Goal: Information Seeking & Learning: Learn about a topic

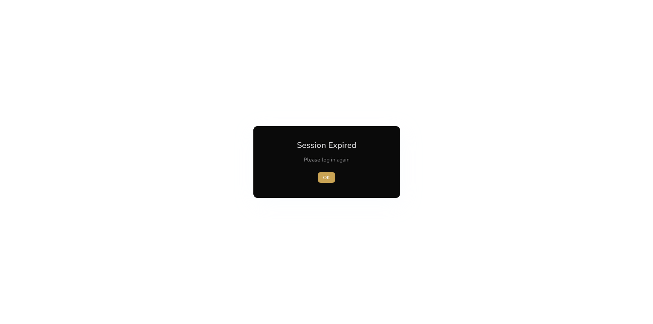
click at [319, 178] on span "button" at bounding box center [327, 177] width 18 height 16
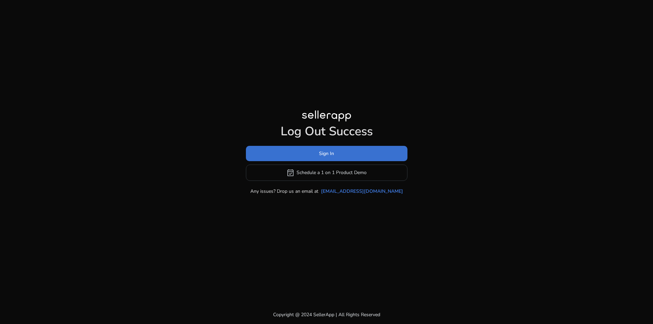
click at [353, 150] on span at bounding box center [327, 153] width 162 height 16
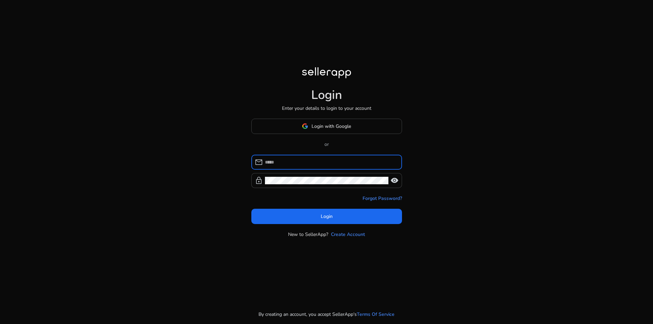
type input "**********"
click at [351, 131] on span at bounding box center [327, 126] width 150 height 16
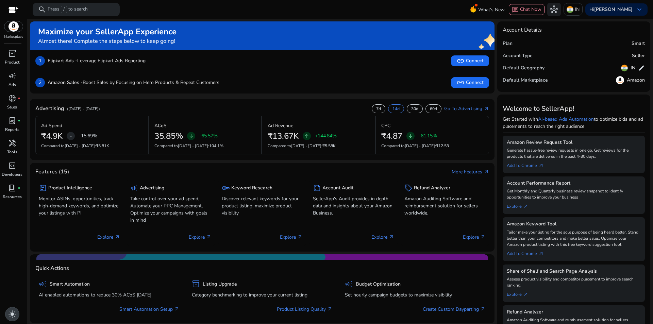
drag, startPoint x: 6, startPoint y: 316, endPoint x: 5, endPoint y: 312, distance: 4.9
click at [7, 316] on div "light_mode" at bounding box center [12, 314] width 14 height 14
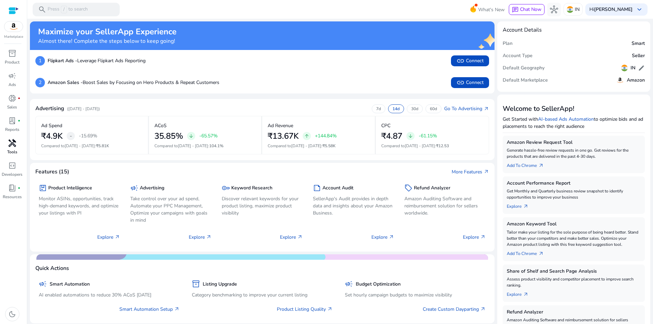
click at [12, 145] on span "handyman" at bounding box center [12, 143] width 8 height 8
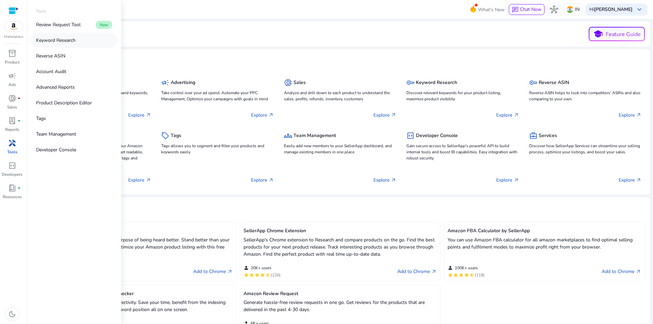
click at [50, 42] on p "Keyword Research" at bounding box center [55, 40] width 39 height 7
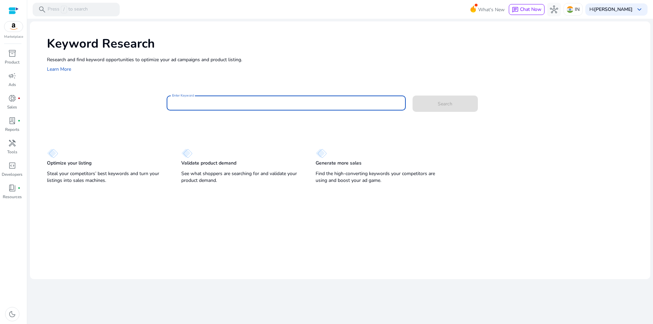
click at [204, 105] on input "Enter Keyword" at bounding box center [286, 102] width 228 height 7
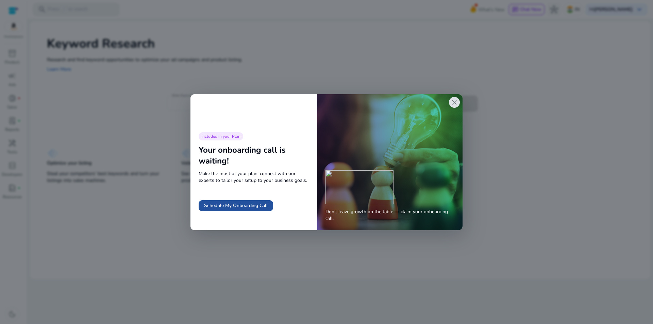
click at [241, 206] on span "Schedule My Onboarding Call" at bounding box center [236, 205] width 64 height 7
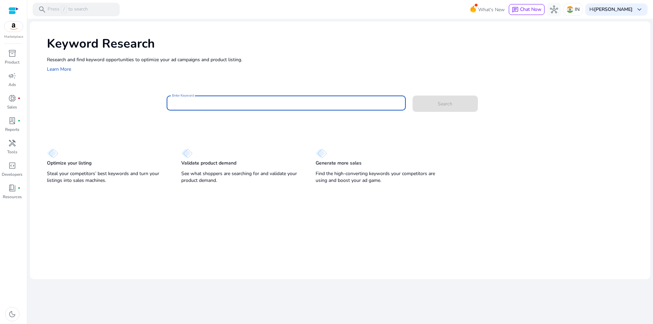
paste input "**********"
type input "**********"
click at [436, 109] on span at bounding box center [445, 104] width 65 height 16
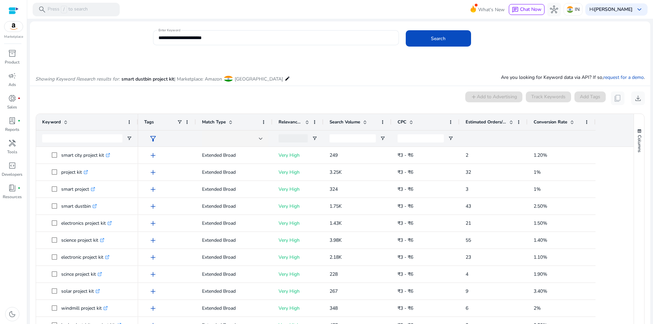
scroll to position [58, 0]
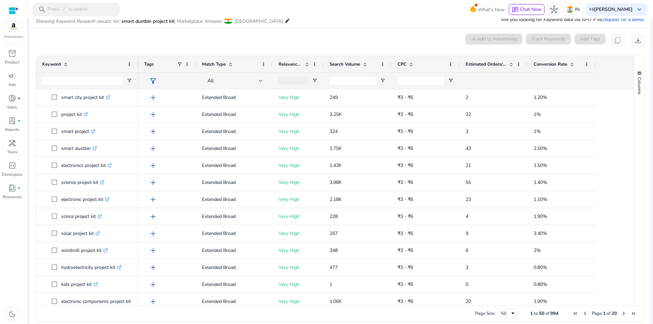
click at [351, 63] on span "Search Volume" at bounding box center [345, 64] width 31 height 6
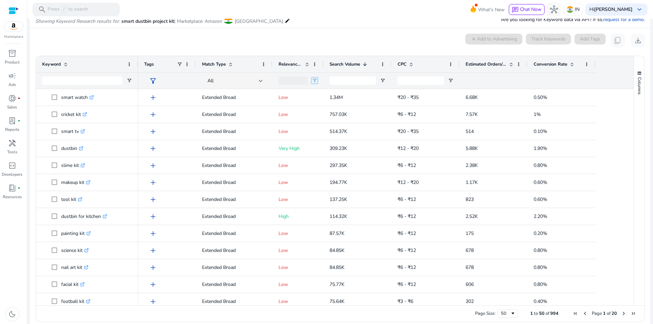
click at [315, 81] on span "Open Filter Menu" at bounding box center [314, 80] width 5 height 5
click at [331, 108] on div "(Select All)" at bounding box center [350, 106] width 54 height 5
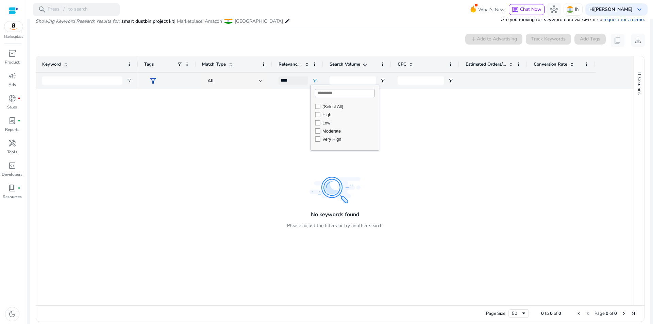
click at [329, 140] on div "Very High" at bounding box center [350, 139] width 54 height 5
type input "**********"
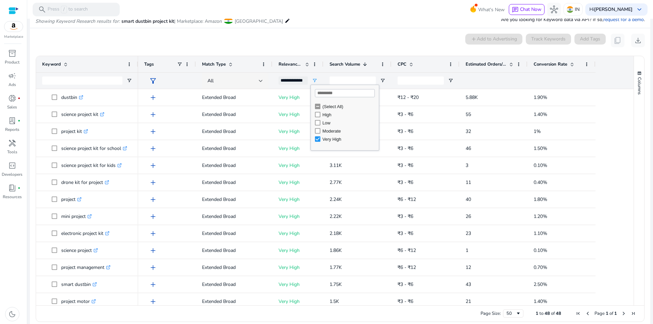
click at [299, 42] on div "0 keyword(s) selected add Add to Advertising Track Keywords Add Tags content_co…" at bounding box center [340, 41] width 610 height 14
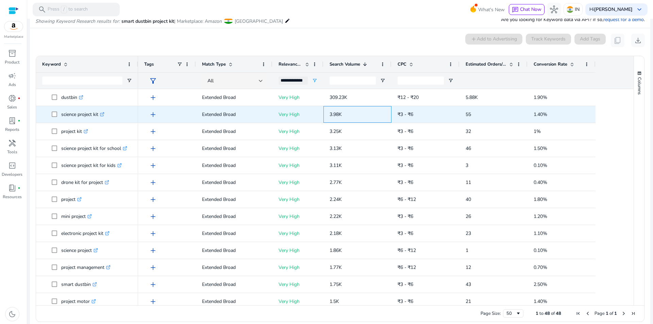
drag, startPoint x: 342, startPoint y: 115, endPoint x: 350, endPoint y: 115, distance: 8.2
click at [350, 115] on div "3.98K" at bounding box center [358, 114] width 68 height 17
click at [351, 119] on p "3.98K" at bounding box center [358, 115] width 56 height 14
click at [104, 116] on icon ".st0{fill:#2c8af8}" at bounding box center [102, 114] width 4 height 4
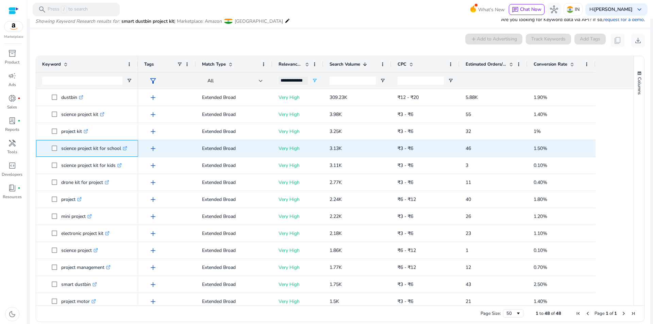
click at [127, 149] on icon ".st0{fill:#2c8af8}" at bounding box center [125, 148] width 4 height 4
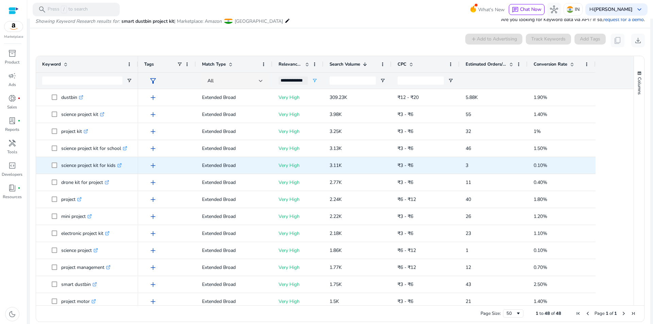
click at [340, 164] on span "3.11K" at bounding box center [336, 165] width 12 height 6
click at [122, 166] on icon ".st0{fill:#2c8af8}" at bounding box center [119, 165] width 4 height 4
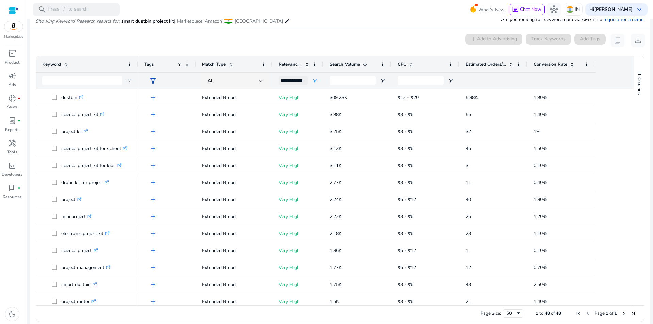
click at [340, 39] on div "0 keyword(s) selected add Add to Advertising Track Keywords Add Tags content_co…" at bounding box center [340, 41] width 610 height 14
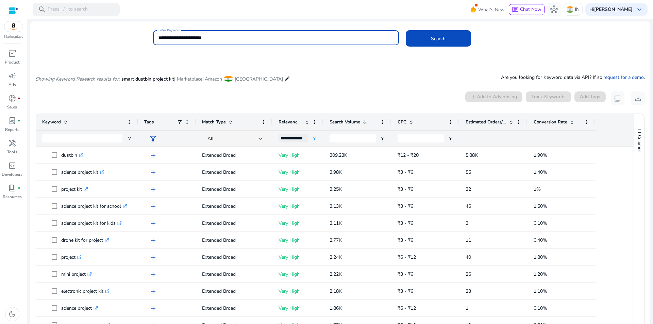
click at [221, 36] on input "**********" at bounding box center [276, 37] width 235 height 7
paste input
type input "**********"
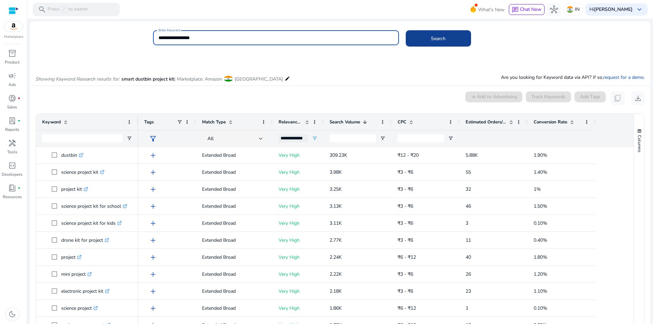
click at [417, 35] on span at bounding box center [438, 38] width 65 height 16
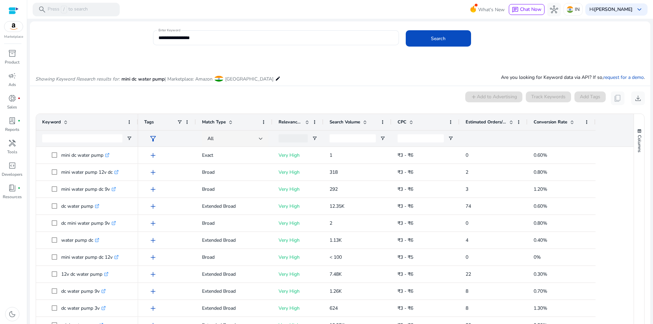
scroll to position [58, 0]
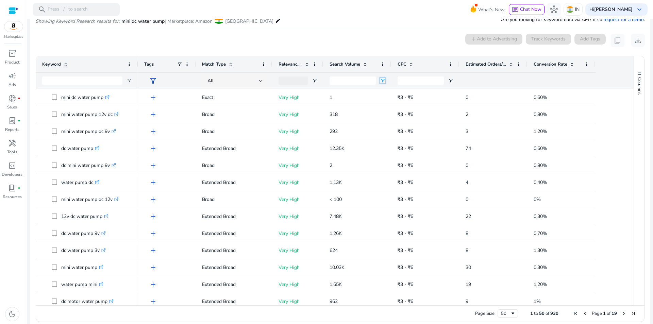
click at [384, 81] on span "Open Filter Menu" at bounding box center [382, 80] width 5 height 5
click at [381, 52] on ag-grid-angular "1 to 50 of 930. Page 1 of 19 Drag here to set row groups Drag here to set colum…" at bounding box center [340, 188] width 620 height 273
click at [349, 62] on span "Search Volume" at bounding box center [345, 64] width 31 height 6
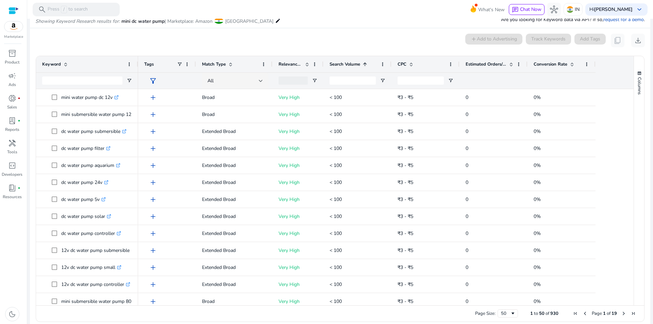
click at [349, 62] on span "Search Volume" at bounding box center [345, 64] width 31 height 6
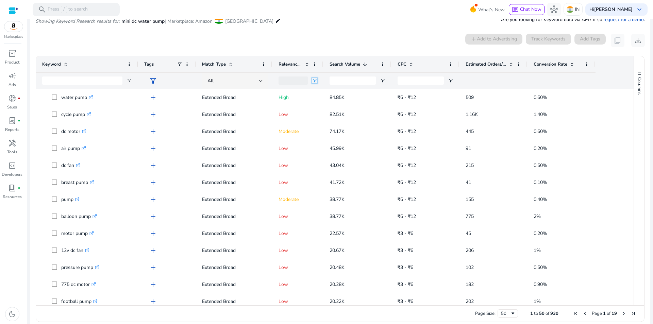
click at [315, 80] on span "Open Filter Menu" at bounding box center [314, 80] width 5 height 5
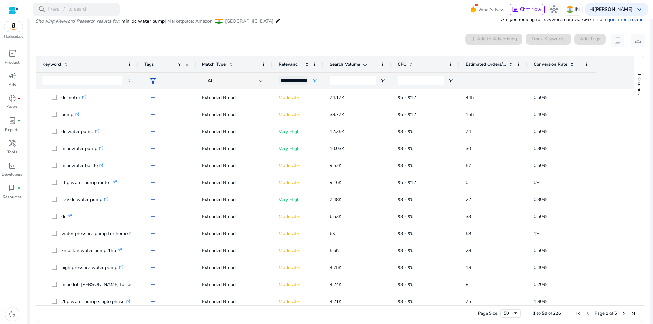
click at [276, 44] on div "0 keyword(s) selected add Add to Advertising Track Keywords Add Tags content_co…" at bounding box center [340, 41] width 610 height 14
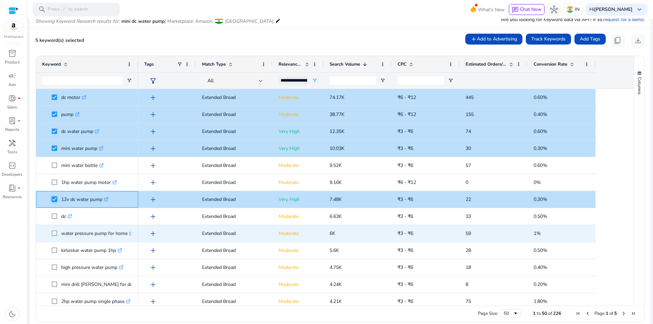
scroll to position [0, 0]
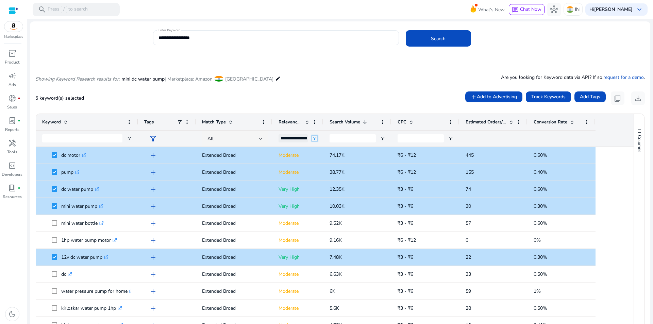
click at [313, 138] on span "Open Filter Menu" at bounding box center [314, 138] width 5 height 5
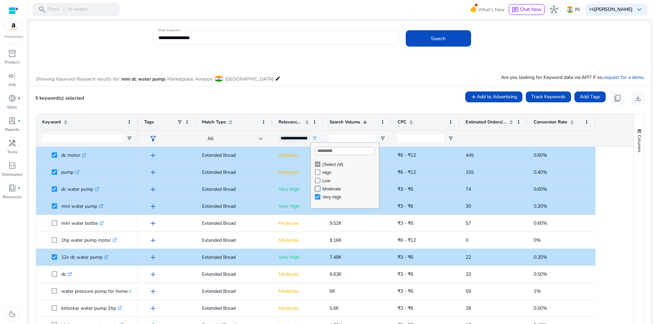
type input "**********"
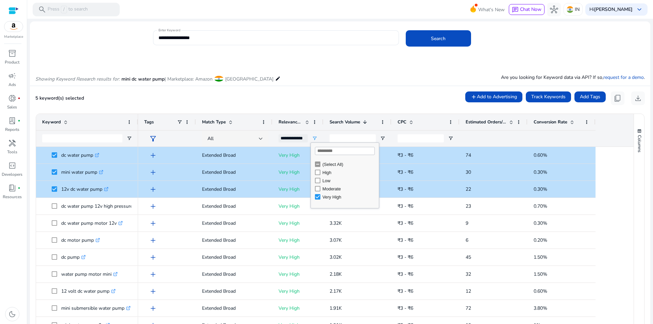
click at [321, 88] on mat-card "5 keyword(s) selected add Add to Advertising Track Keywords Add Tags content_co…" at bounding box center [340, 237] width 621 height 303
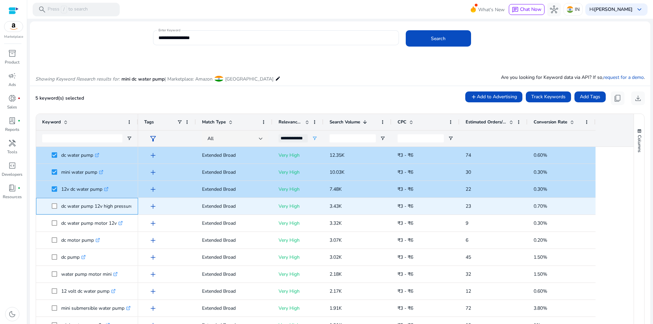
click at [112, 208] on p "dc water pump 12v high pressure .st0{fill:#2c8af8}" at bounding box center [100, 206] width 78 height 14
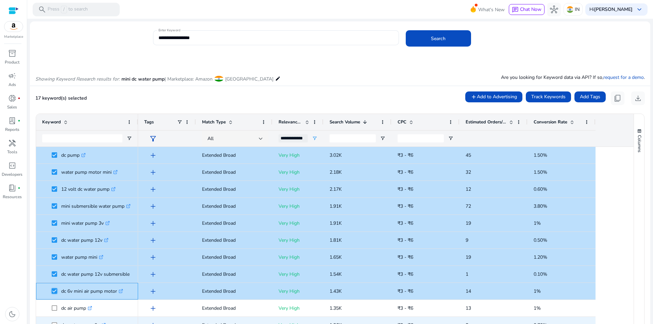
scroll to position [136, 0]
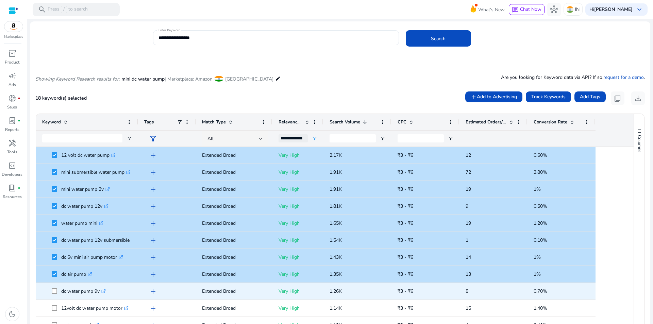
click at [50, 293] on span "dc water pump 9v .st0{fill:#2c8af8}" at bounding box center [87, 291] width 90 height 14
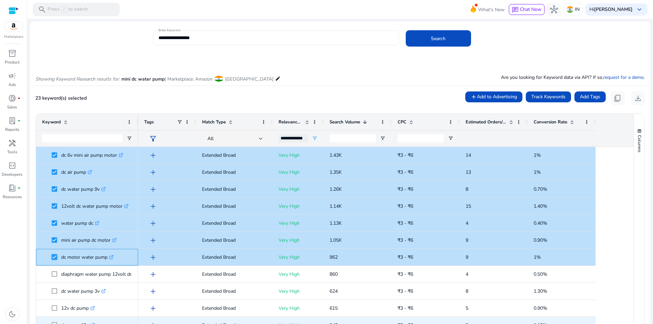
scroll to position [340, 0]
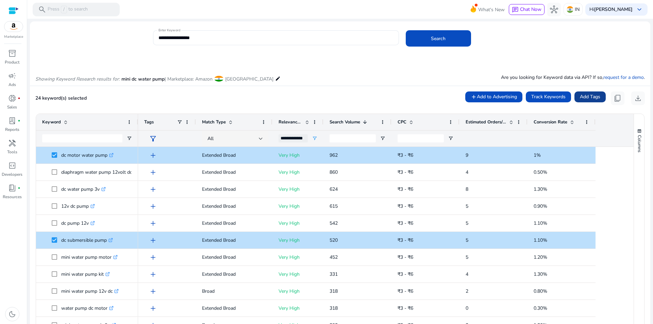
click at [587, 98] on span "Add Tags" at bounding box center [590, 96] width 20 height 7
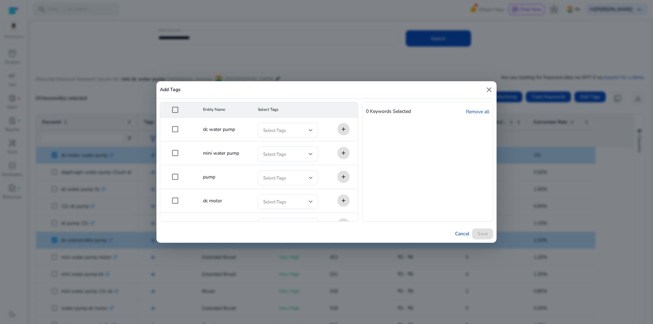
click at [486, 87] on mat-icon "close" at bounding box center [489, 90] width 8 height 8
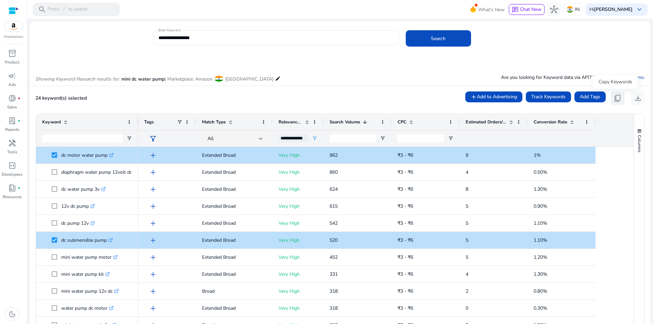
click at [614, 99] on span "content_copy" at bounding box center [618, 98] width 8 height 8
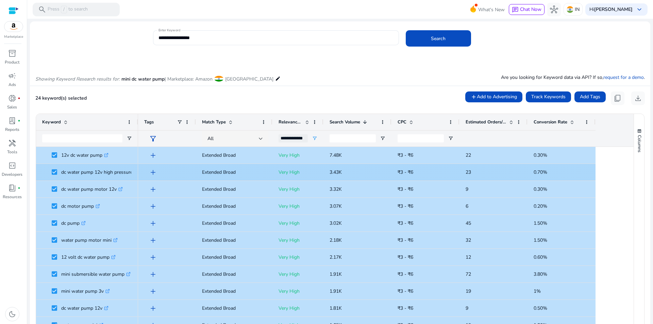
scroll to position [0, 0]
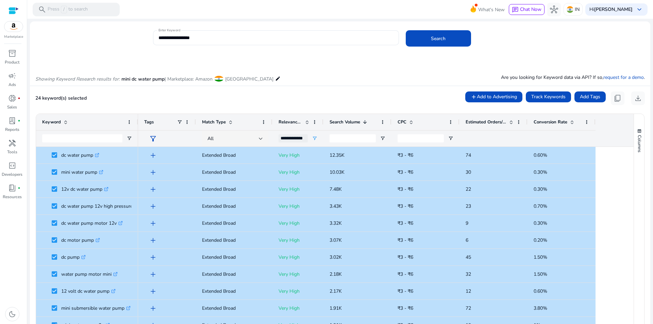
click at [277, 78] on div "Showing Keyword Research results for: mini dc water pump | Marketplace: Amazon …" at bounding box center [340, 72] width 621 height 28
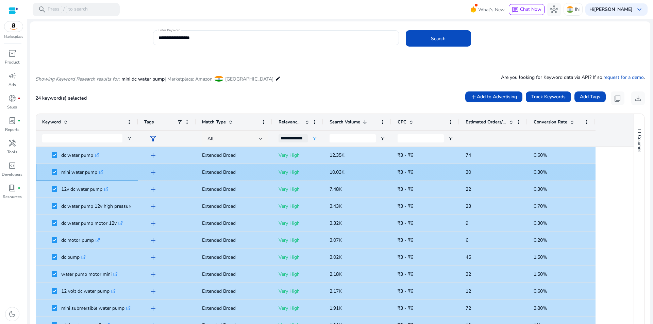
click at [102, 174] on icon ".st0{fill:#2c8af8}" at bounding box center [101, 172] width 4 height 4
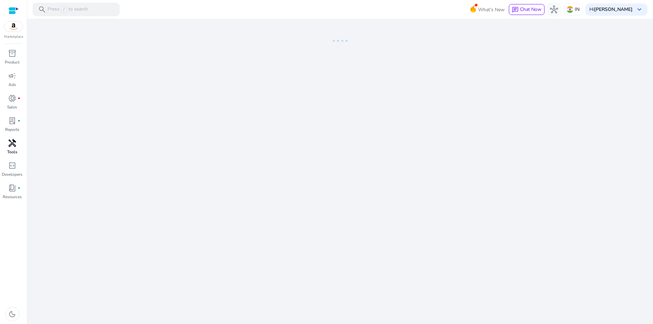
click at [10, 149] on p "Tools" at bounding box center [12, 152] width 10 height 6
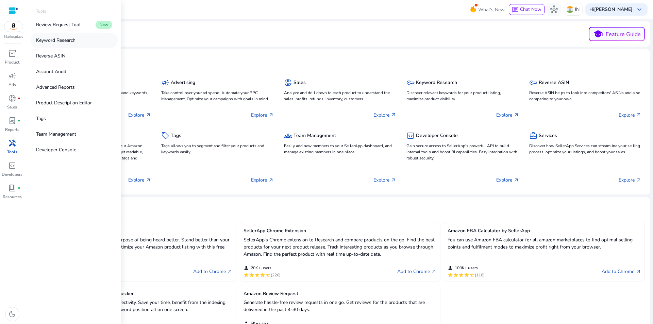
click at [56, 39] on p "Keyword Research" at bounding box center [55, 40] width 39 height 7
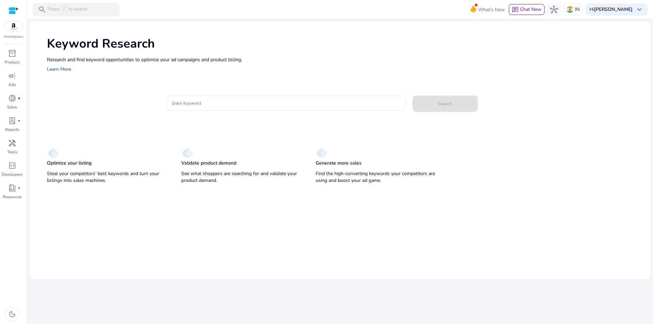
click at [226, 104] on input "Enter Keyword" at bounding box center [286, 102] width 228 height 7
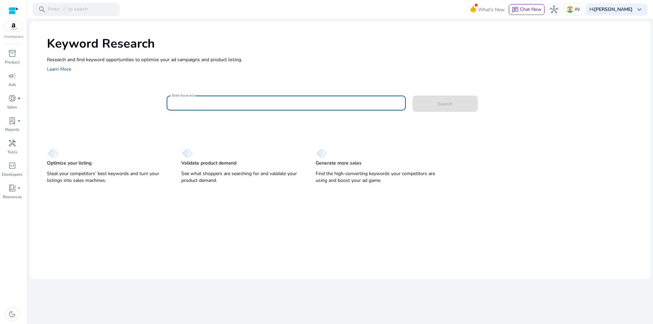
click at [226, 104] on input "Enter Keyword" at bounding box center [286, 102] width 228 height 7
type input "**********"
click at [413, 96] on button "Search" at bounding box center [445, 104] width 65 height 16
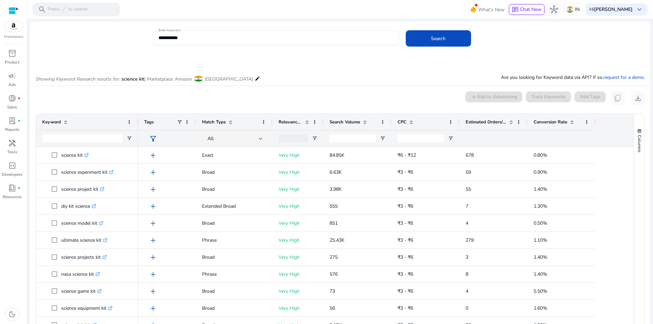
click at [358, 125] on span "Search Volume" at bounding box center [345, 122] width 31 height 6
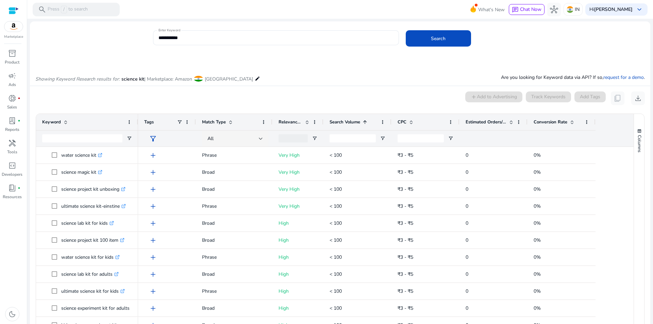
click at [358, 125] on span "Search Volume" at bounding box center [345, 122] width 31 height 6
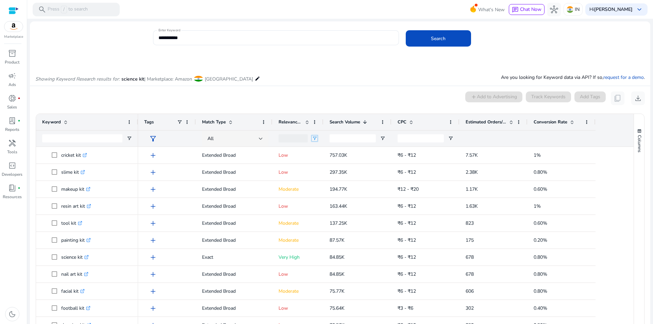
click at [312, 138] on span "Open Filter Menu" at bounding box center [314, 138] width 5 height 5
click at [322, 165] on div "(Select All)" at bounding box center [347, 164] width 64 height 8
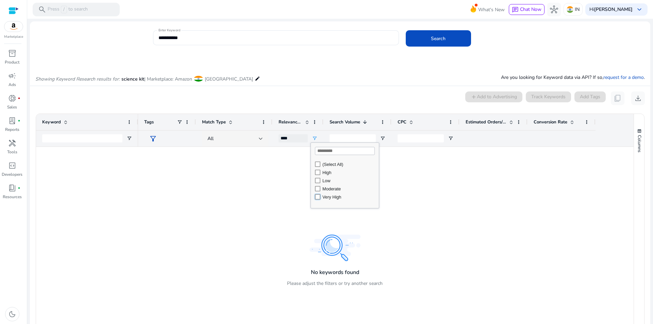
type input "**********"
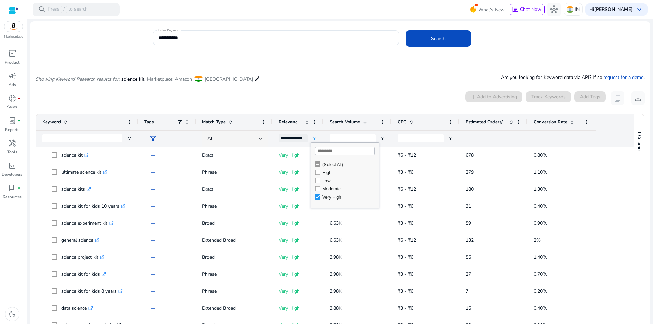
click at [329, 107] on mat-card "0 keyword(s) selected add Add to Advertising Track Keywords Add Tags content_co…" at bounding box center [340, 237] width 621 height 303
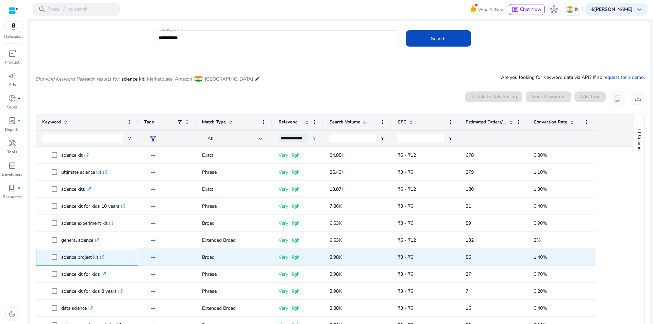
drag, startPoint x: 60, startPoint y: 258, endPoint x: 153, endPoint y: 296, distance: 101.2
click at [99, 260] on span "science project kit .st0{fill:#2c8af8}" at bounding box center [92, 257] width 80 height 14
copy span "science project kit"
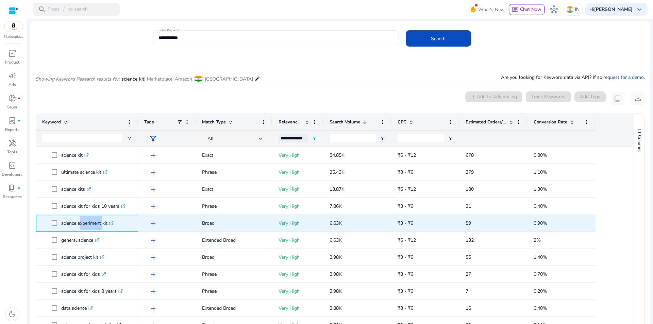
drag, startPoint x: 78, startPoint y: 225, endPoint x: 157, endPoint y: 268, distance: 90.2
click at [101, 225] on p "science experiment kit .st0{fill:#2c8af8}" at bounding box center [87, 223] width 52 height 14
copy p "experimen"
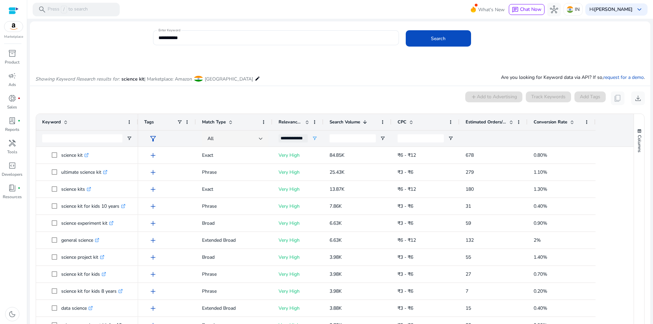
click at [325, 74] on div "Showing Keyword Research results for: science kit | Marketplace: Amazon India e…" at bounding box center [340, 72] width 621 height 28
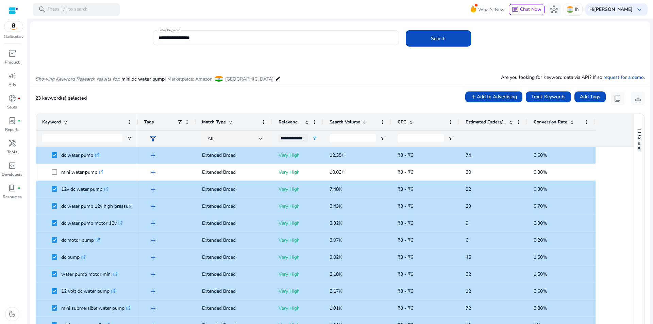
click at [168, 122] on div "Tags" at bounding box center [160, 122] width 33 height 13
click at [155, 126] on div "Tags" at bounding box center [160, 122] width 33 height 13
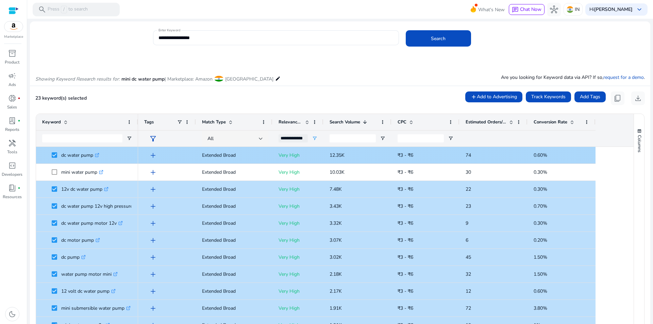
click at [98, 155] on icon ".st0{fill:#2c8af8}" at bounding box center [97, 155] width 4 height 4
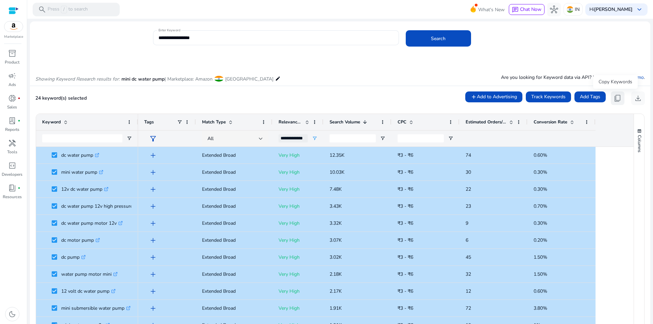
click at [615, 97] on span "content_copy" at bounding box center [618, 98] width 8 height 8
click at [346, 73] on div "Showing Keyword Research results for: mini dc water pump | Marketplace: Amazon …" at bounding box center [340, 72] width 621 height 28
click at [615, 99] on span "content_copy" at bounding box center [618, 98] width 8 height 8
